Goal: Navigation & Orientation: Find specific page/section

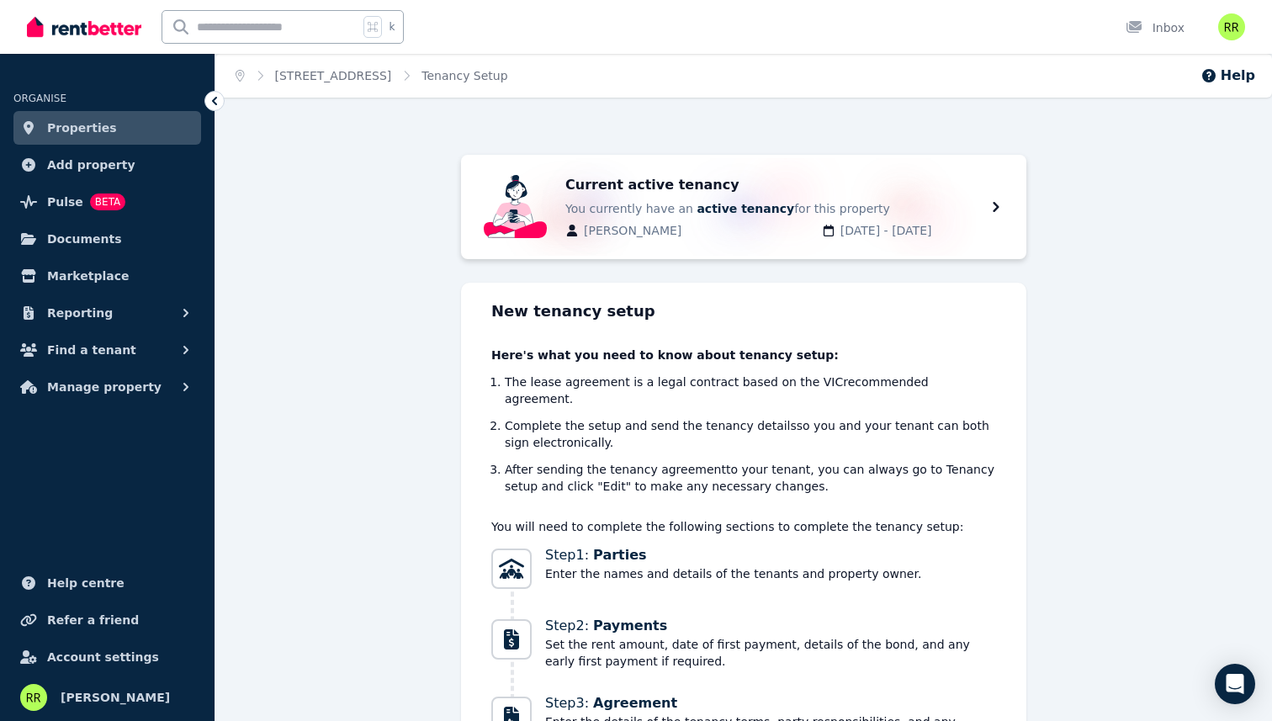
click at [157, 129] on link "Properties" at bounding box center [107, 128] width 188 height 34
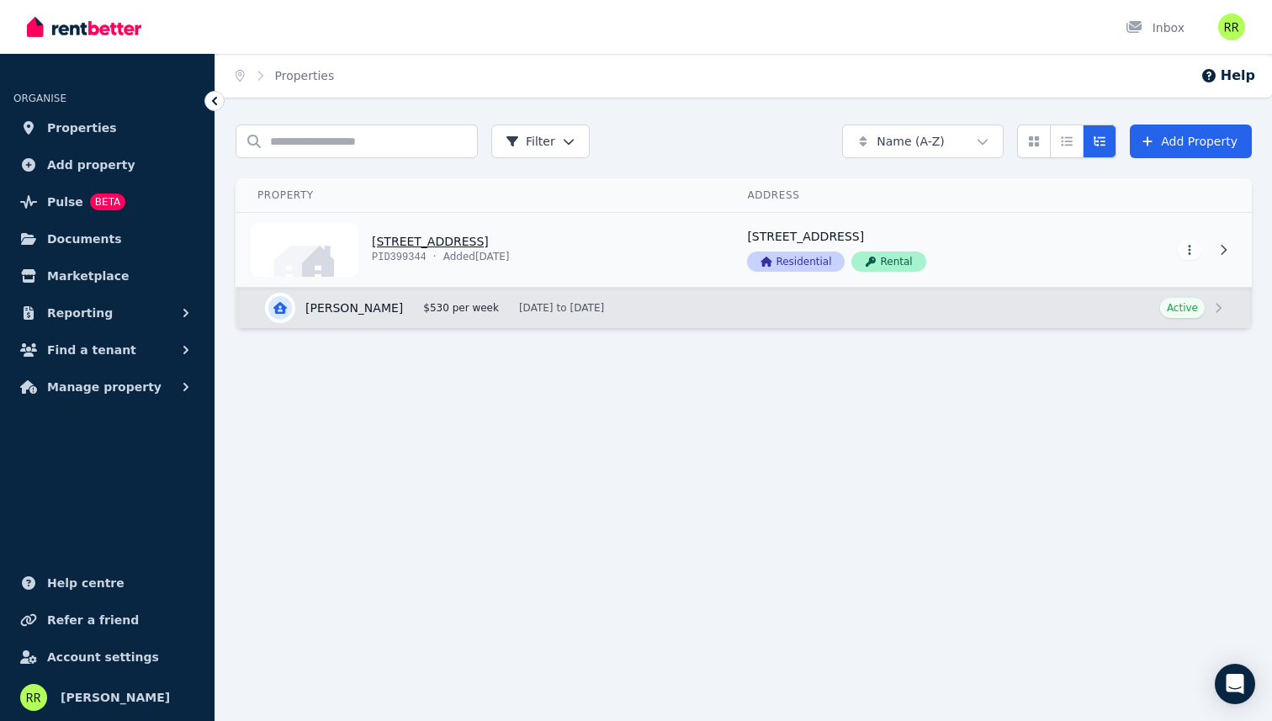
click at [519, 242] on link "View property details" at bounding box center [482, 250] width 490 height 74
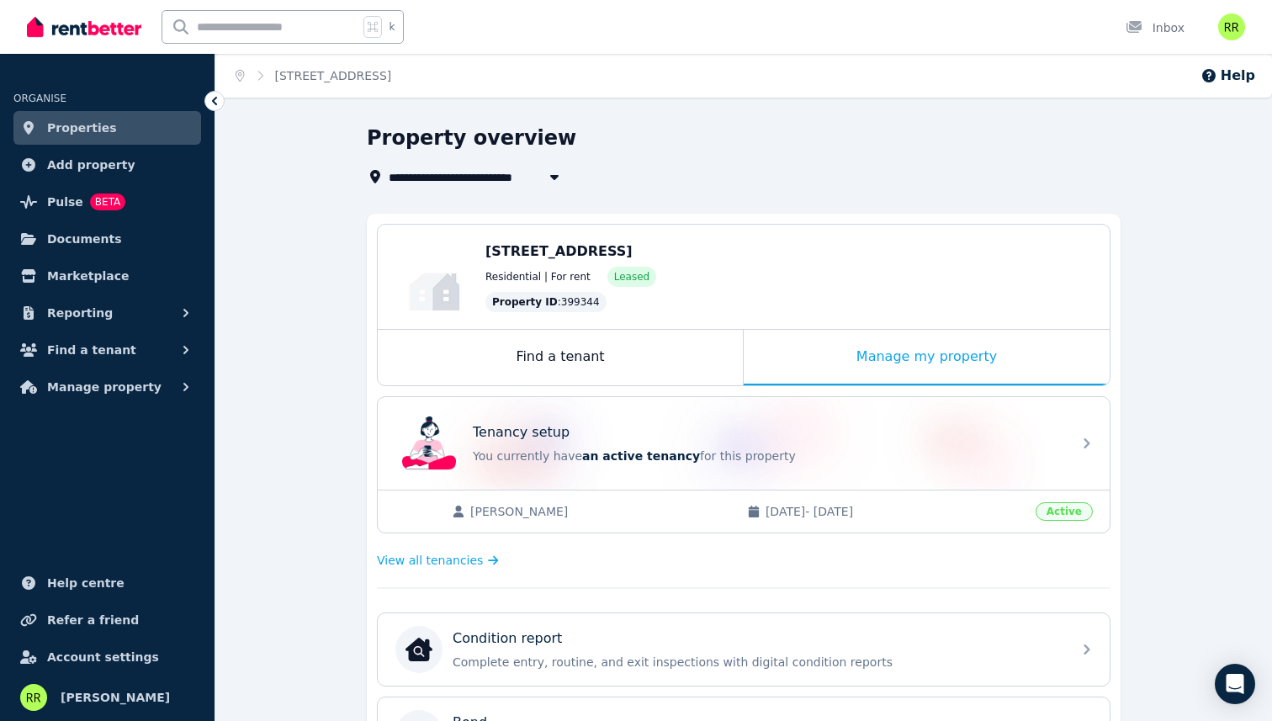
click at [549, 175] on icon "button" at bounding box center [554, 176] width 17 height 13
type input "**********"
